Goal: Task Accomplishment & Management: Complete application form

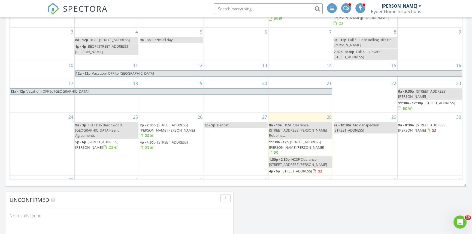
scroll to position [322, 0]
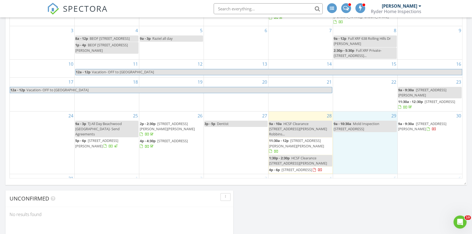
click at [344, 130] on div "29 9a - 10:30a Mold Inspection [STREET_ADDRESS]" at bounding box center [365, 142] width 64 height 63
click at [363, 109] on link "Inspection" at bounding box center [364, 108] width 28 height 9
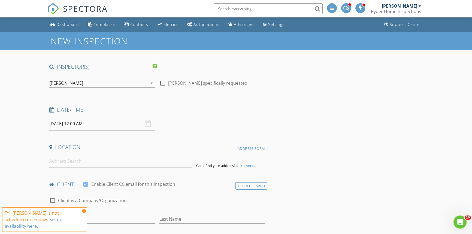
click at [82, 213] on icon at bounding box center [84, 211] width 4 height 4
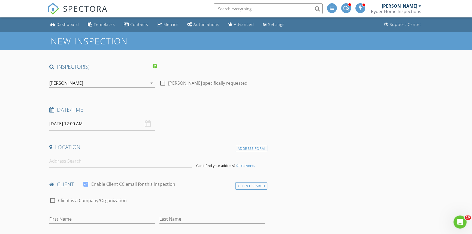
click at [112, 127] on input "08/29/2025 12:00 AM" at bounding box center [102, 123] width 106 height 13
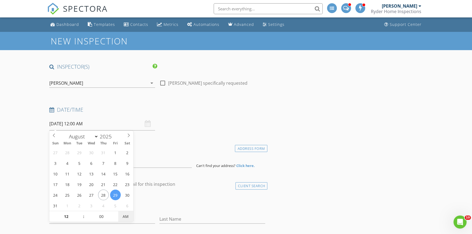
type input "08/29/2025 12:00 PM"
click at [123, 220] on span "AM" at bounding box center [125, 216] width 15 height 11
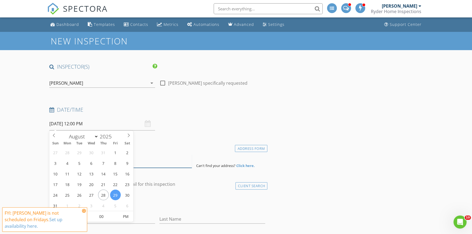
click at [165, 161] on input at bounding box center [120, 160] width 142 height 13
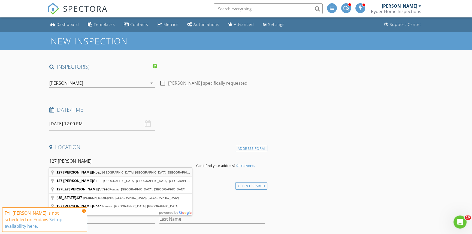
type input "127 Pinckney Road, Little Silver, NJ, USA"
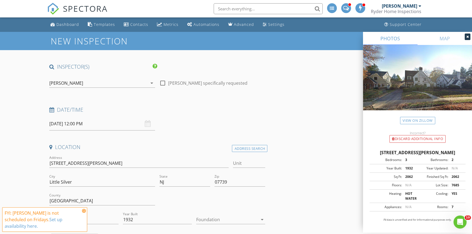
click at [84, 213] on icon at bounding box center [84, 211] width 4 height 4
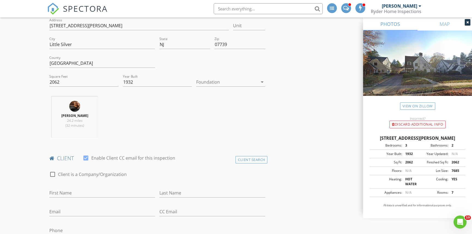
scroll to position [173, 0]
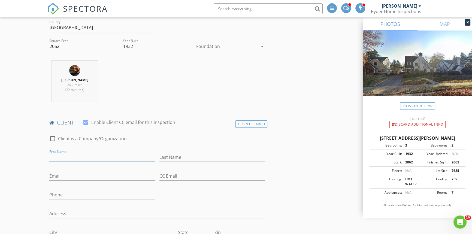
click at [63, 159] on input "First Name" at bounding box center [102, 157] width 106 height 9
type input "Carol"
click at [194, 156] on input "Last Name" at bounding box center [212, 157] width 106 height 9
type input "Anderson"
click at [58, 179] on div "Email" at bounding box center [102, 179] width 106 height 14
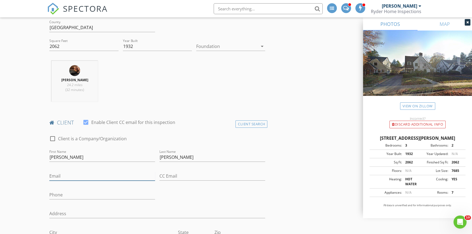
click at [58, 177] on input "Email" at bounding box center [102, 176] width 106 height 9
type input "carolkooklin@gmail.com"
click at [56, 196] on input "Phone" at bounding box center [102, 194] width 106 height 9
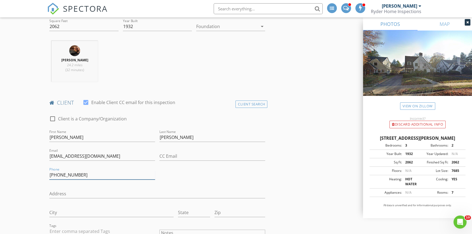
scroll to position [223, 0]
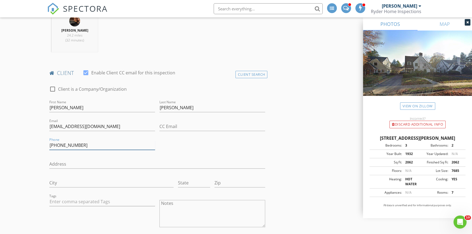
type input "732-995-8946"
click at [53, 162] on input "Address" at bounding box center [157, 164] width 216 height 9
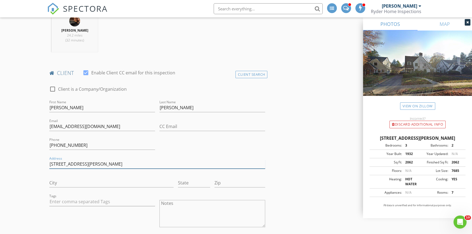
type input "166 Bingham Avenue"
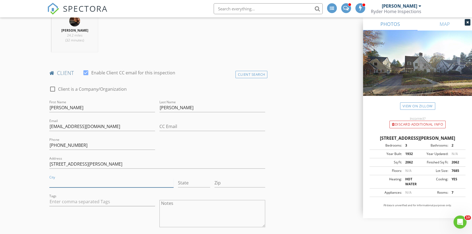
click at [52, 178] on input "City" at bounding box center [111, 182] width 124 height 9
type input "Rumson"
click at [240, 183] on input "Zip" at bounding box center [239, 182] width 51 height 9
type input "07760"
click at [200, 180] on input "State" at bounding box center [194, 182] width 32 height 9
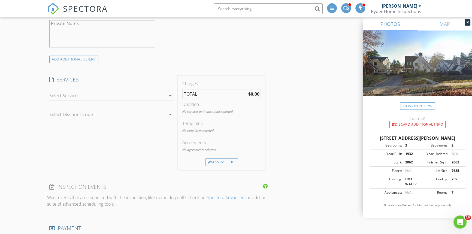
scroll to position [446, 0]
type input "NJ"
click at [168, 96] on icon "arrow_drop_down" at bounding box center [170, 95] width 7 height 7
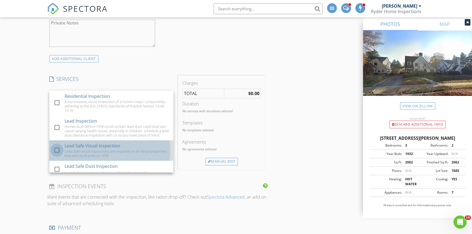
click at [58, 153] on div at bounding box center [56, 149] width 9 height 9
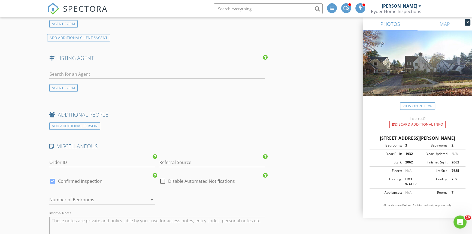
scroll to position [897, 0]
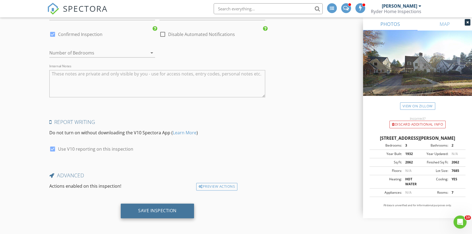
click at [168, 208] on div "Save Inspection" at bounding box center [157, 210] width 38 height 5
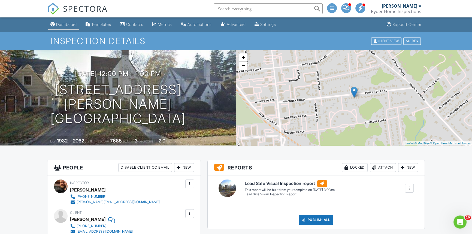
click at [70, 23] on div "Dashboard" at bounding box center [66, 24] width 21 height 5
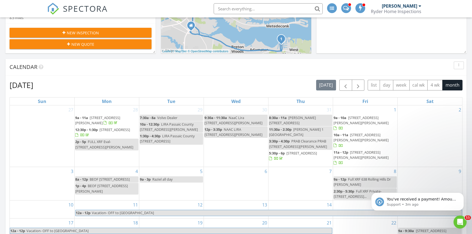
scroll to position [198, 0]
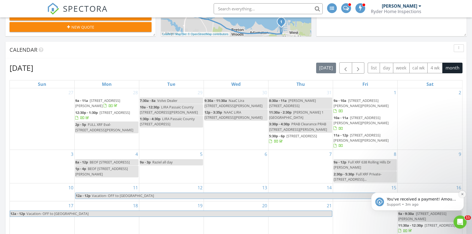
click at [462, 193] on icon "Dismiss notification" at bounding box center [462, 194] width 2 height 2
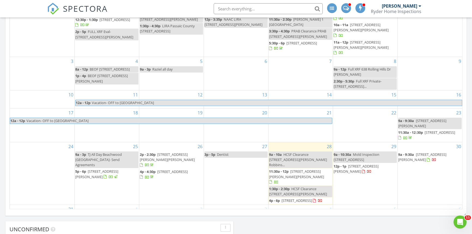
scroll to position [322, 0]
